Goal: Transaction & Acquisition: Obtain resource

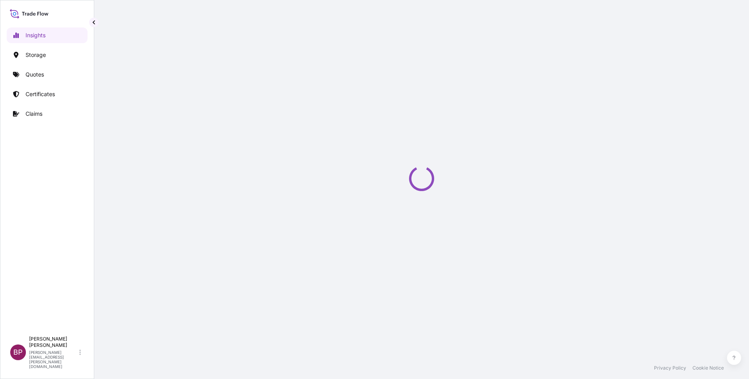
select select "2025"
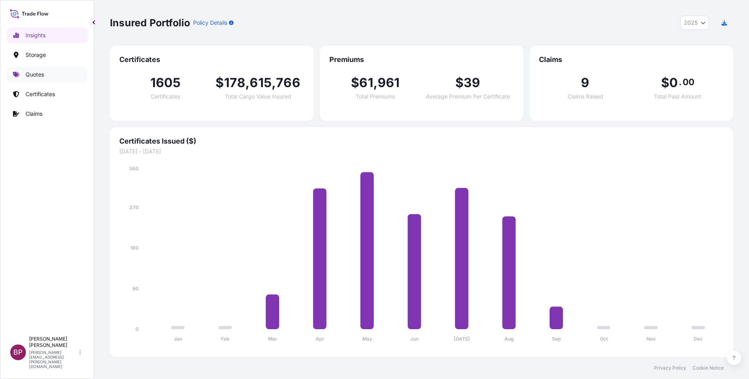
click at [39, 75] on p "Quotes" at bounding box center [35, 75] width 18 height 8
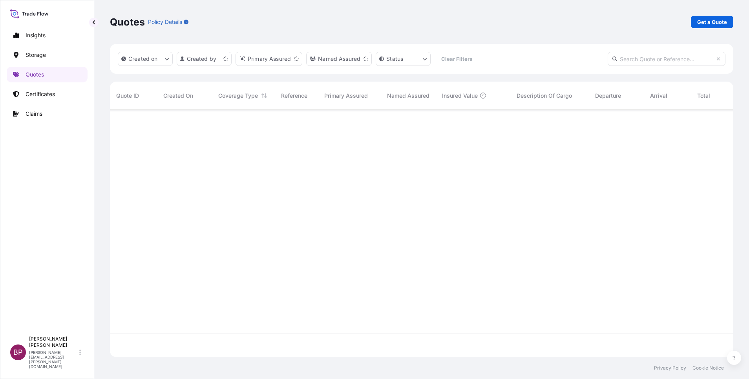
scroll to position [243, 614]
click at [709, 24] on p "Get a Quote" at bounding box center [712, 22] width 30 height 8
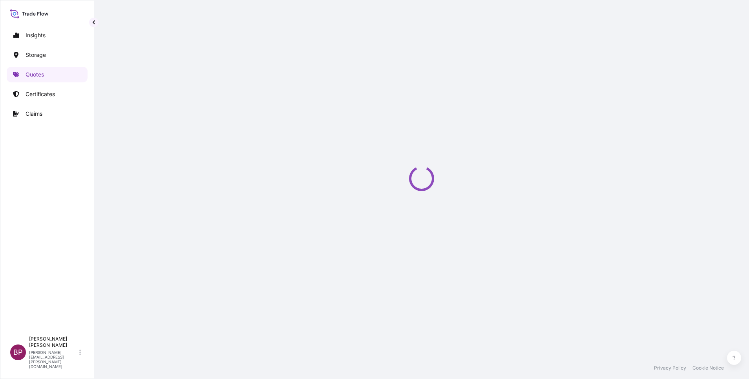
select select "Water"
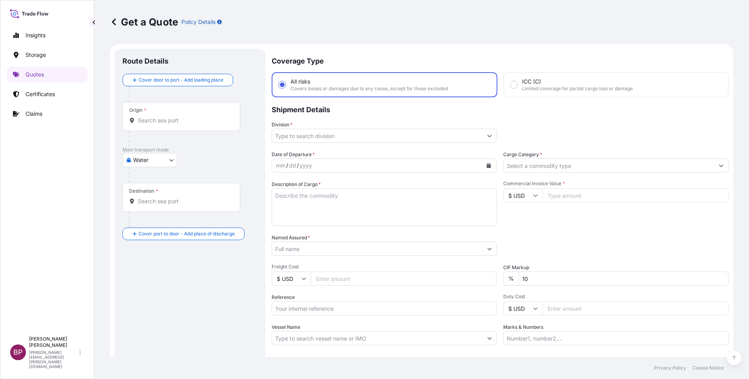
scroll to position [13, 0]
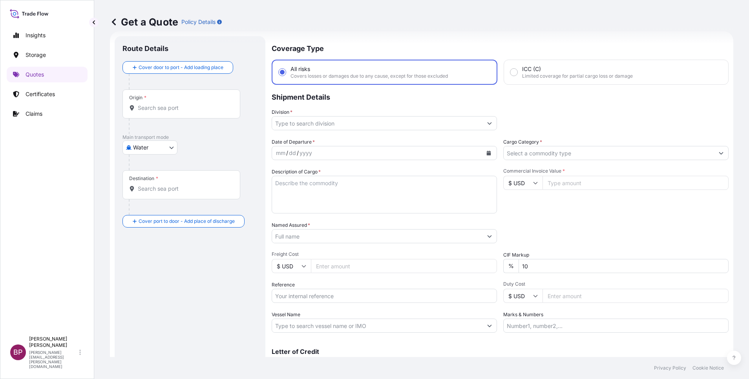
click at [585, 185] on input "Commercial Invoice Value *" at bounding box center [636, 183] width 186 height 14
paste input "26200"
type input "26200"
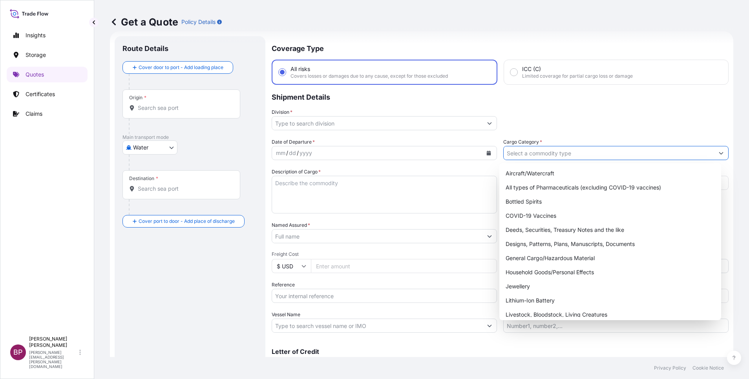
click at [606, 154] on input "Cargo Category *" at bounding box center [609, 153] width 210 height 14
click at [540, 258] on div "General Cargo/Hazardous Material" at bounding box center [611, 258] width 216 height 14
type input "General Cargo/Hazardous Material"
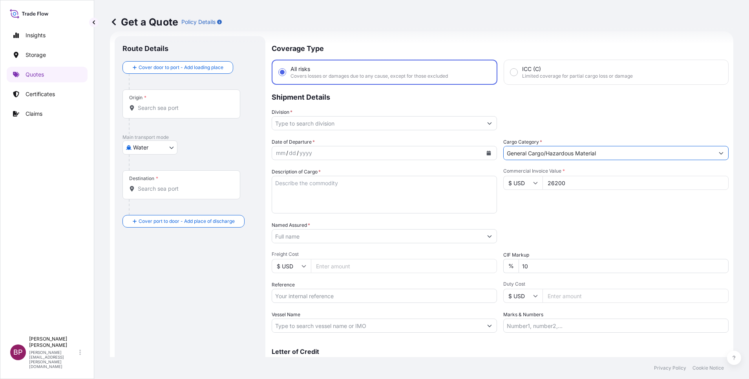
click at [482, 125] on button "Show suggestions" at bounding box center [489, 123] width 14 height 14
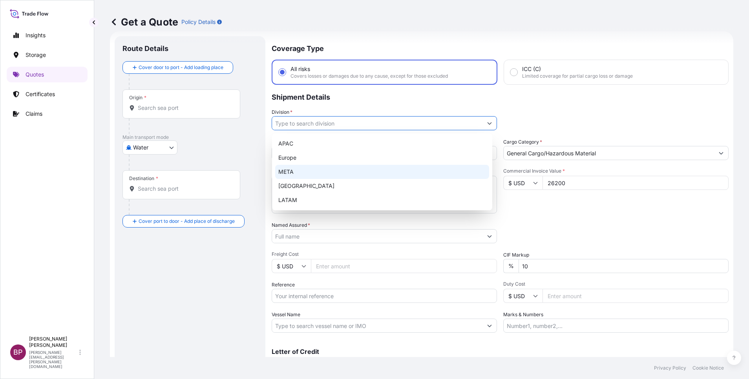
click at [344, 169] on div "META" at bounding box center [382, 172] width 214 height 14
type input "META"
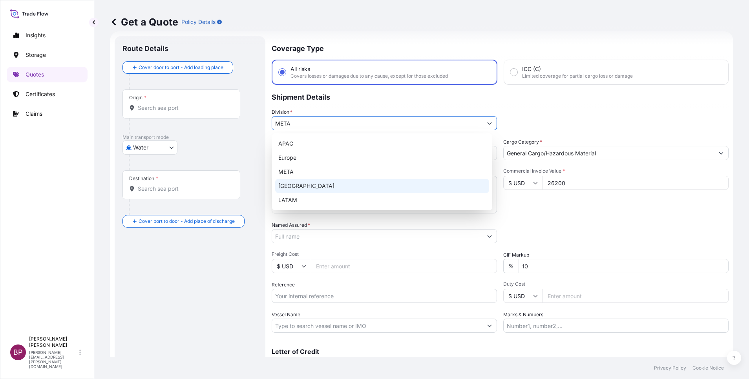
drag, startPoint x: 526, startPoint y: 267, endPoint x: 484, endPoint y: 248, distance: 46.4
click at [481, 250] on div "Date of Departure * mm / dd / yyyy Cargo Category * General Cargo/Hazardous Mat…" at bounding box center [500, 235] width 457 height 195
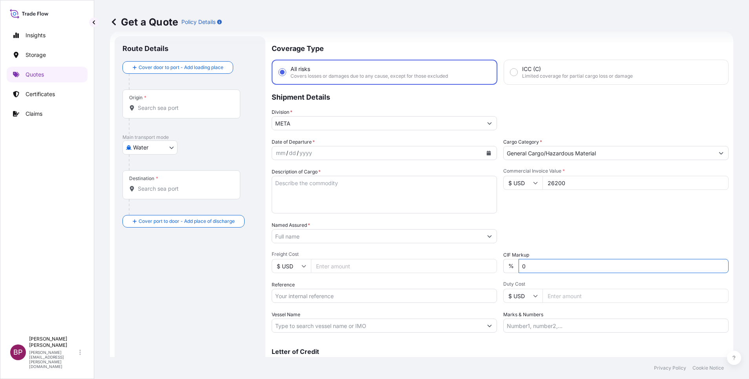
type input "0"
click at [383, 200] on textarea "Description of Cargo *" at bounding box center [384, 195] width 225 height 38
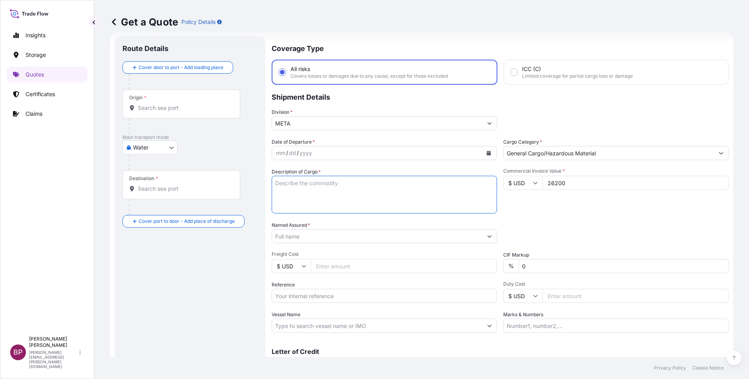
paste textarea "UPS 93E G2 400kVA HE VA, BF EMEA/"
type textarea "UPS 93E G2 400kVA HE VA, BF EMEA"
click at [333, 298] on input "Reference" at bounding box center [384, 296] width 225 height 14
paste input "SSLS3007"
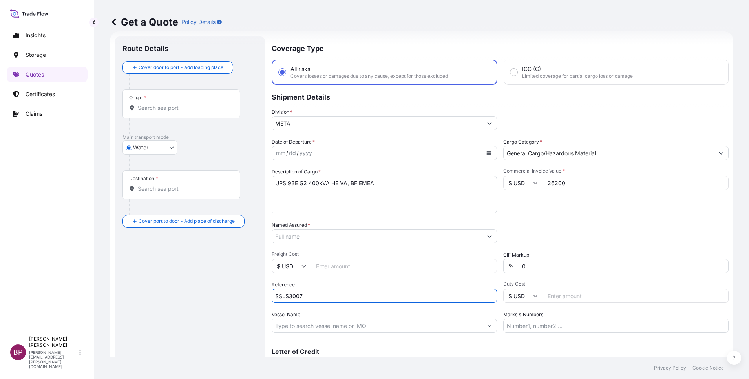
type input "SSLS3007"
click at [347, 237] on input "Named Assured *" at bounding box center [375, 236] width 206 height 14
paste input "Alkhereiji Trading & Electronics"
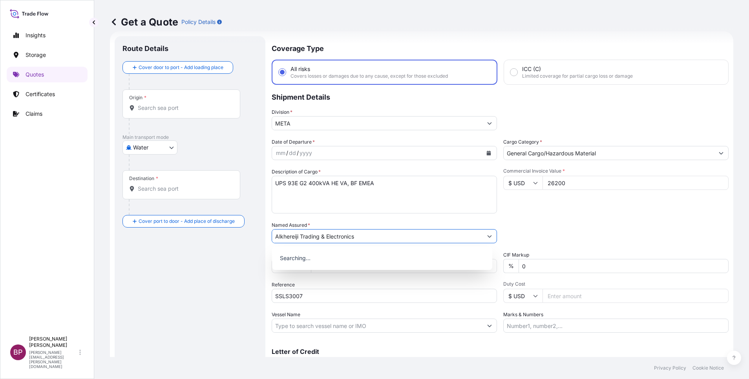
type input "Alkhereiji Trading & Electronics"
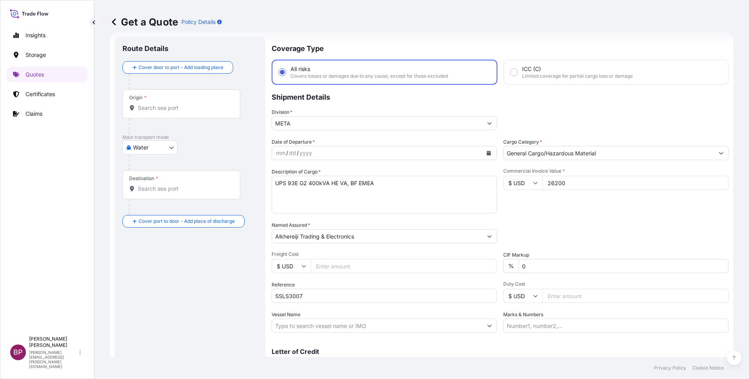
click at [568, 241] on div "Packing Category Type to search a container mode Please select a primary mode o…" at bounding box center [615, 232] width 225 height 22
click at [487, 153] on icon "Calendar" at bounding box center [489, 153] width 4 height 5
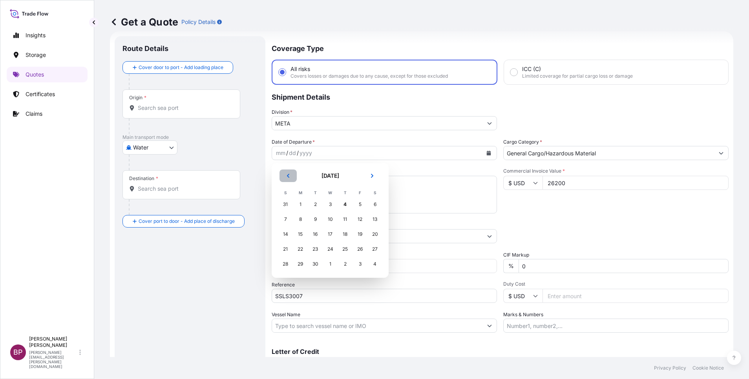
click at [289, 177] on icon "Previous" at bounding box center [288, 176] width 5 height 5
click at [283, 279] on div "31" at bounding box center [285, 279] width 14 height 14
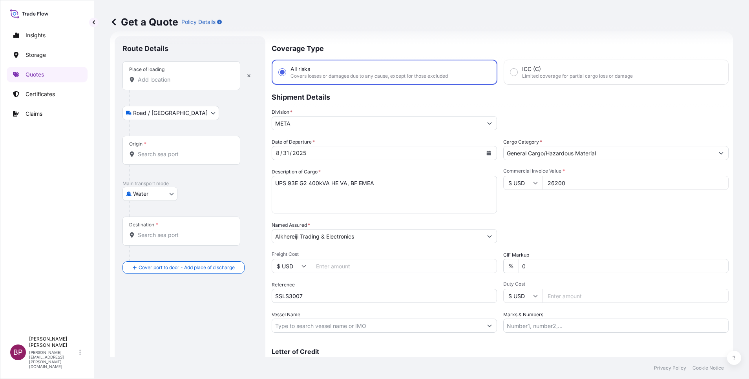
click at [174, 82] on input "Place of loading" at bounding box center [184, 80] width 93 height 8
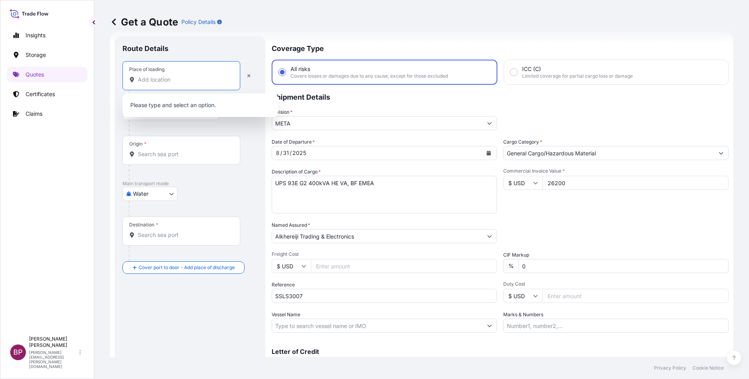
paste input "CHENNAI"
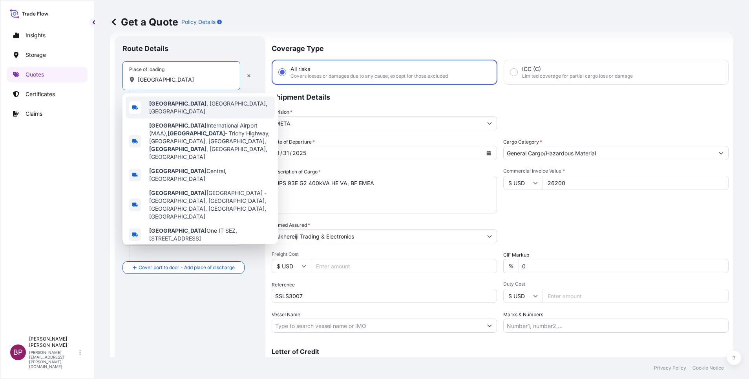
click at [195, 108] on span "Chennai , Tamil Nadu, India" at bounding box center [210, 108] width 122 height 16
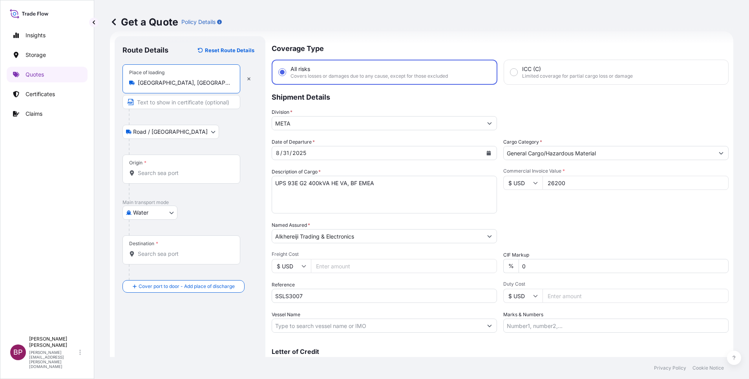
type input "Chennai, Tamil Nadu, India"
click at [170, 170] on input "Origin *" at bounding box center [184, 173] width 93 height 8
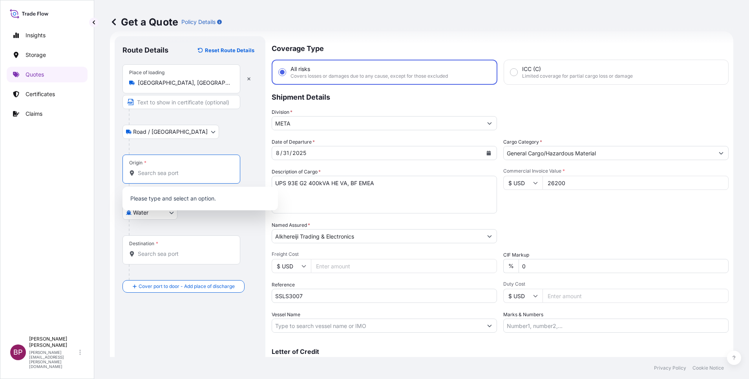
paste input "CHENNAI"
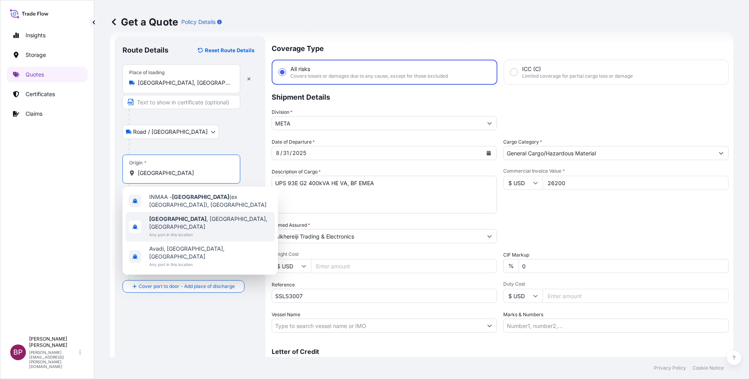
click at [198, 219] on span "Chennai , Tamil Nadu, India" at bounding box center [210, 223] width 122 height 16
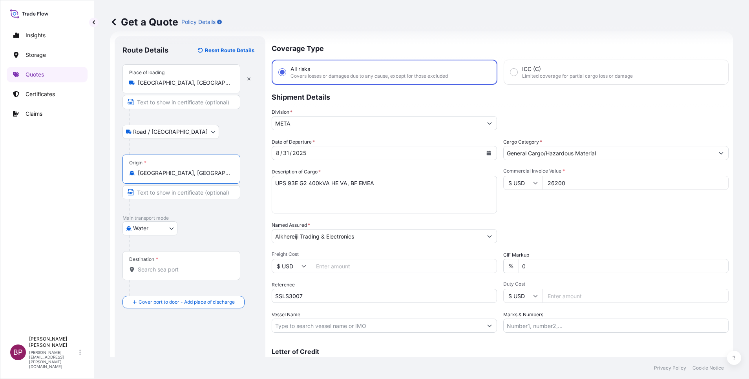
type input "Chennai, Tamil Nadu, India"
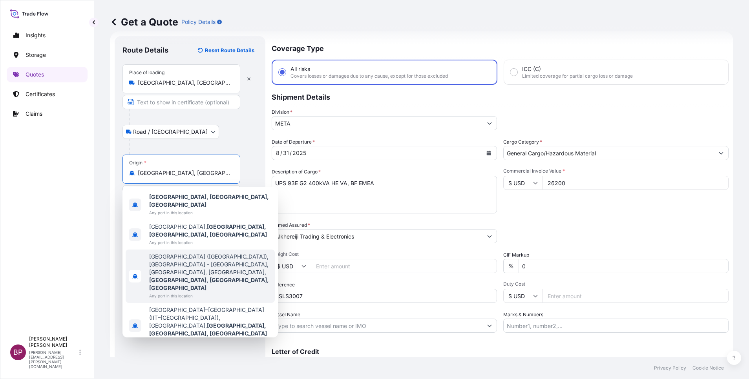
drag, startPoint x: 244, startPoint y: 138, endPoint x: 227, endPoint y: 283, distance: 146.7
click at [244, 138] on div "Road / Inland Road / Inland" at bounding box center [189, 132] width 135 height 14
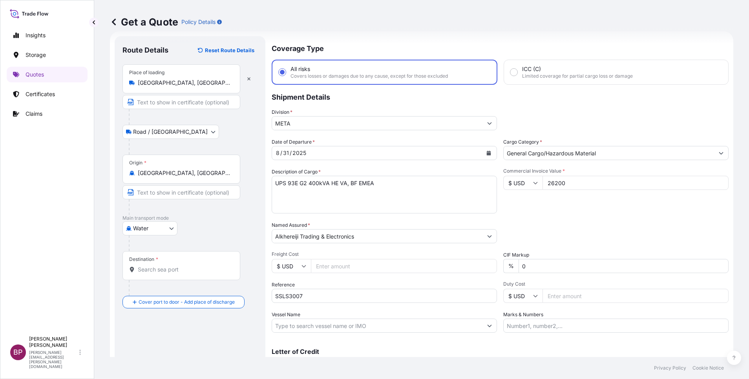
click at [182, 273] on input "Destination *" at bounding box center [184, 270] width 93 height 8
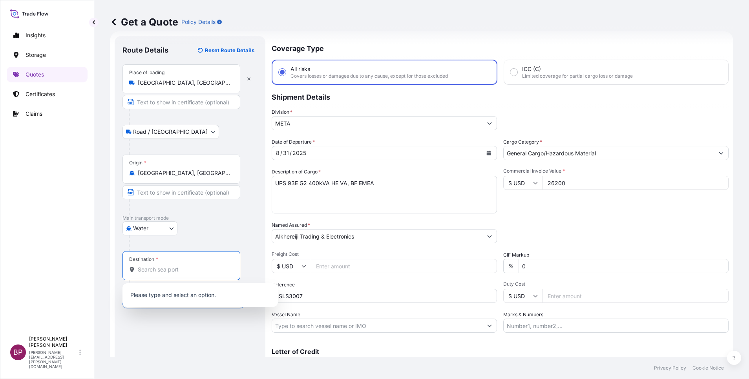
paste input "DAMMAM"
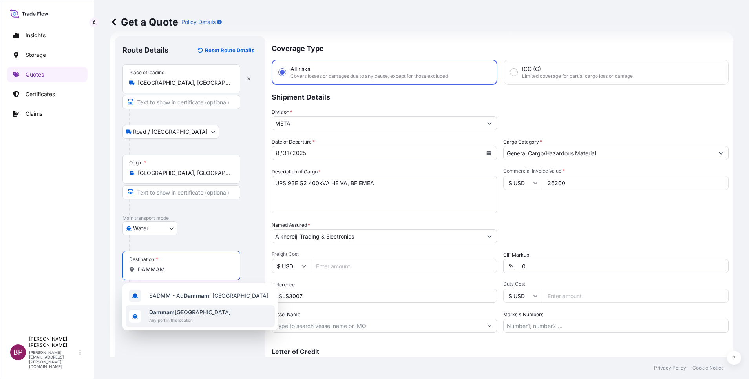
click at [197, 312] on span "Dammam Saudi Arabia" at bounding box center [190, 313] width 82 height 8
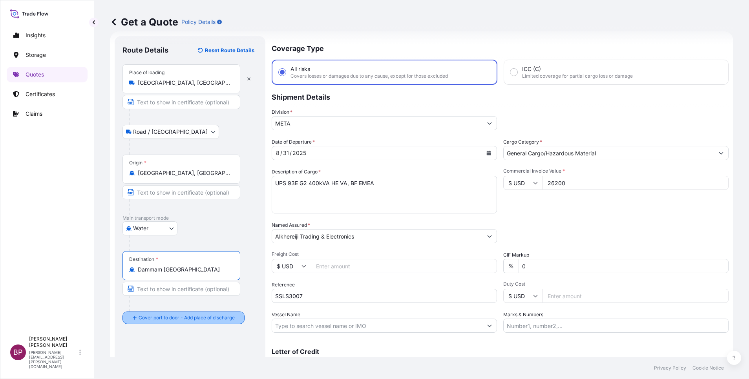
type input "Dammam Saudi Arabia"
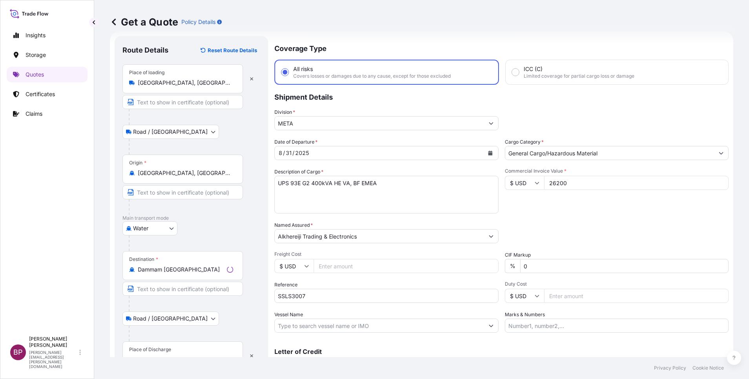
scroll to position [51, 0]
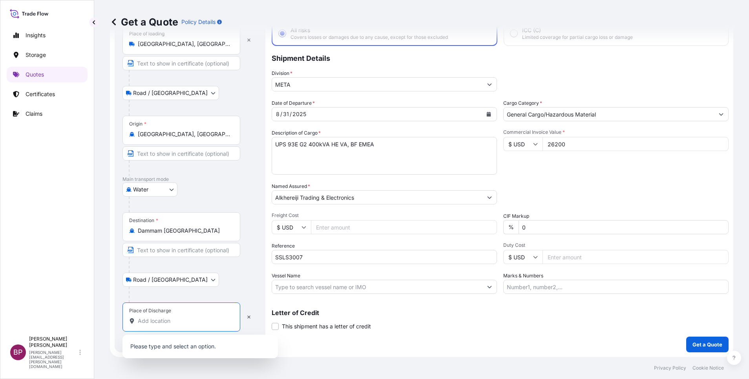
click at [179, 318] on input "Place of Discharge" at bounding box center [184, 321] width 93 height 8
paste input "DAMMAM"
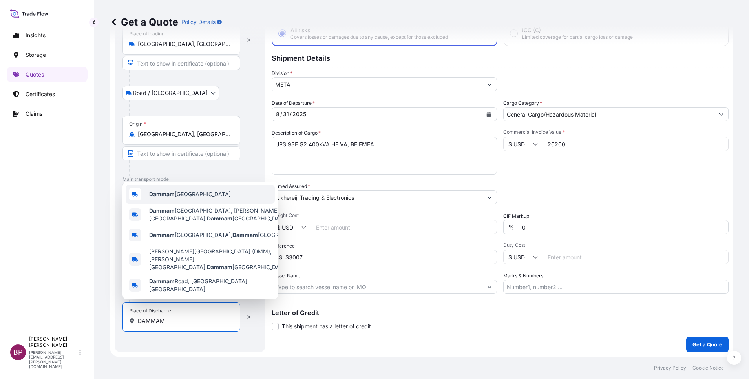
click at [189, 198] on span "Dammam Saudi Arabia" at bounding box center [190, 194] width 82 height 8
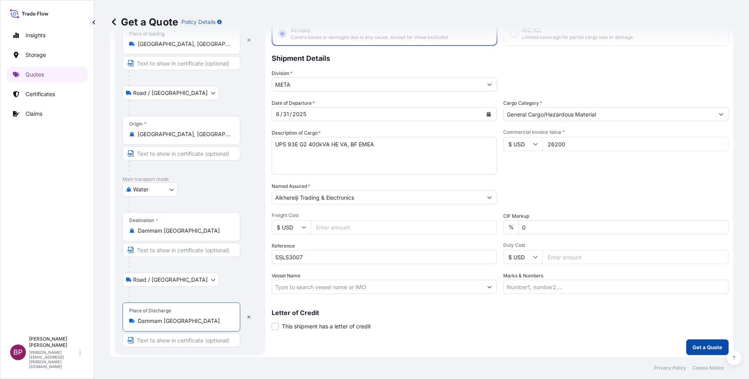
type input "Dammam Saudi Arabia"
click at [695, 346] on p "Get a Quote" at bounding box center [708, 348] width 30 height 8
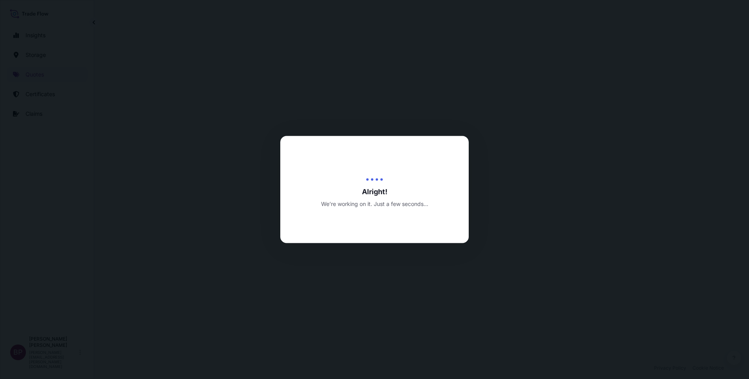
select select "Road / Inland"
select select "Water"
select select "Road / Inland"
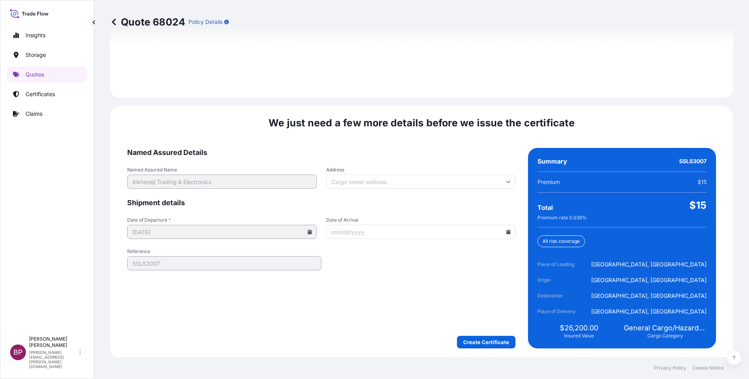
scroll to position [1164, 0]
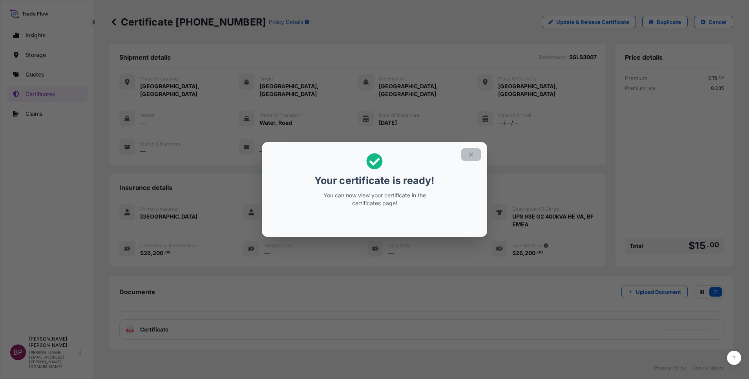
click at [471, 152] on icon "button" at bounding box center [471, 154] width 7 height 7
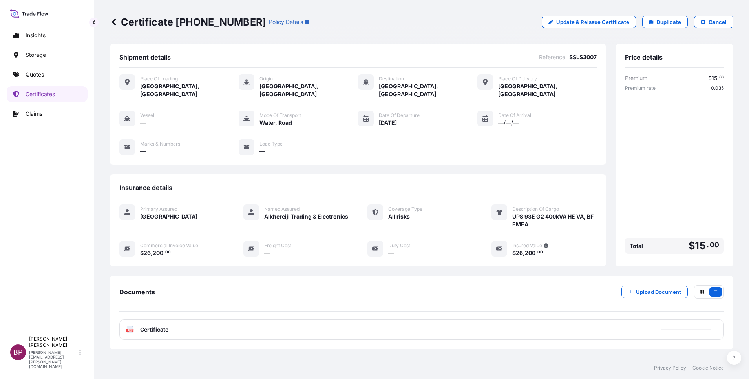
scroll to position [41, 0]
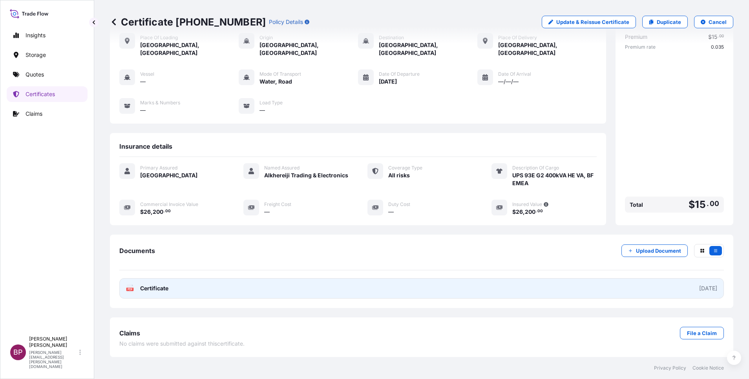
click at [167, 288] on span "Certificate" at bounding box center [154, 289] width 28 height 8
